Goal: Task Accomplishment & Management: Manage account settings

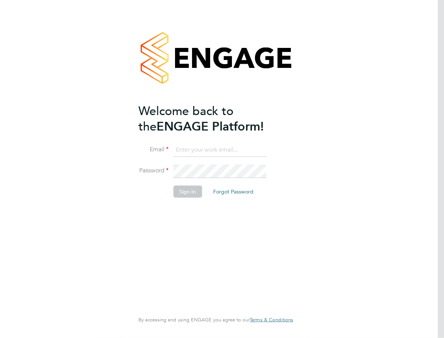
click at [208, 196] on li "Sign In Forgot Password" at bounding box center [212, 196] width 147 height 20
click at [211, 147] on input at bounding box center [219, 150] width 93 height 14
type input "[EMAIL_ADDRESS][DOMAIN_NAME]"
click at [188, 194] on button "Sign In" at bounding box center [187, 192] width 29 height 12
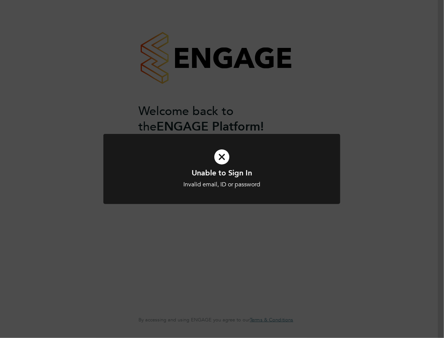
click at [227, 163] on icon at bounding box center [222, 156] width 196 height 29
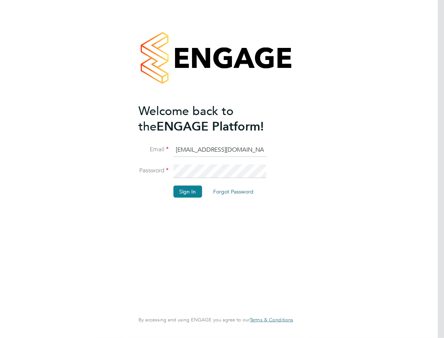
click at [136, 172] on div "Welcome back to the ENGAGE Platform! Email [EMAIL_ADDRESS][DOMAIN_NAME] Passwor…" at bounding box center [215, 169] width 185 height 338
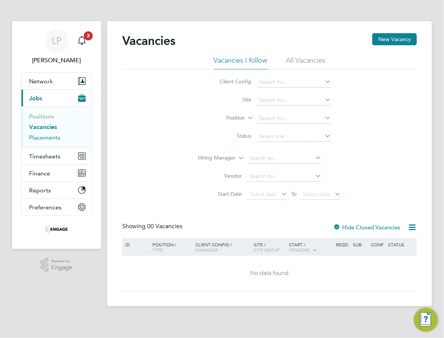
click at [41, 141] on link "Placements" at bounding box center [44, 137] width 31 height 7
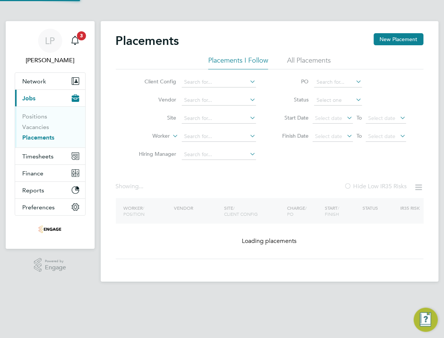
click at [311, 48] on div "Placements New Placement" at bounding box center [270, 44] width 308 height 23
click at [312, 59] on li "All Placements" at bounding box center [309, 63] width 44 height 14
